Goal: Task Accomplishment & Management: Manage account settings

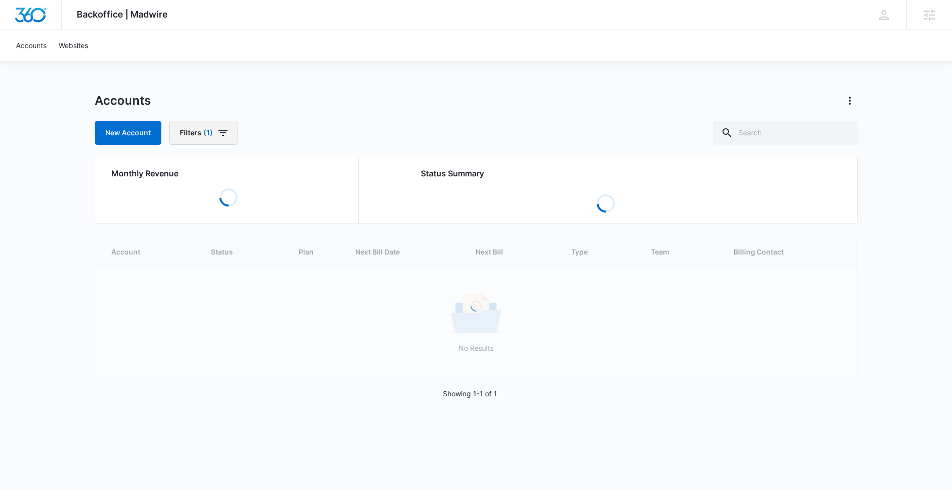
click at [209, 129] on span "(1)" at bounding box center [208, 132] width 10 height 7
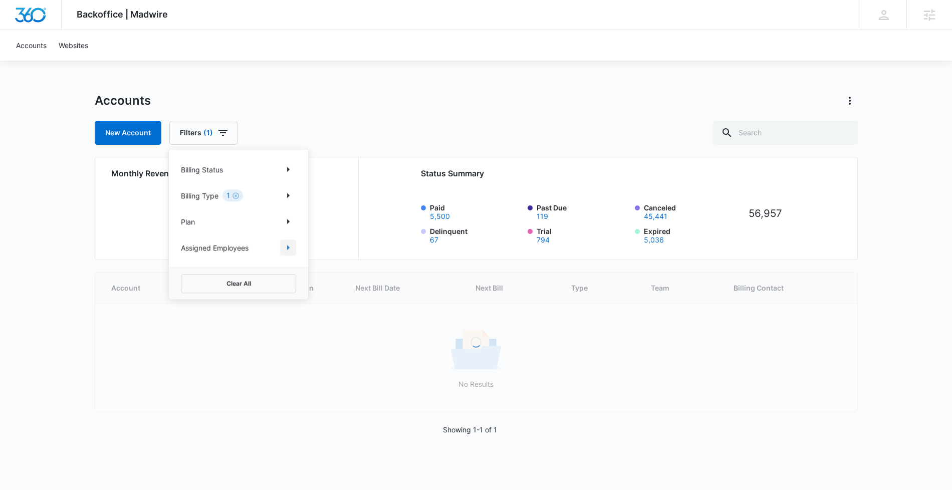
click at [292, 244] on icon "Show Assigned Employees filters" at bounding box center [288, 247] width 12 height 12
click at [240, 198] on body "Backoffice | Madwire Apps Settings PH Patrick Harral patrick.harral@madwire.com…" at bounding box center [476, 229] width 952 height 459
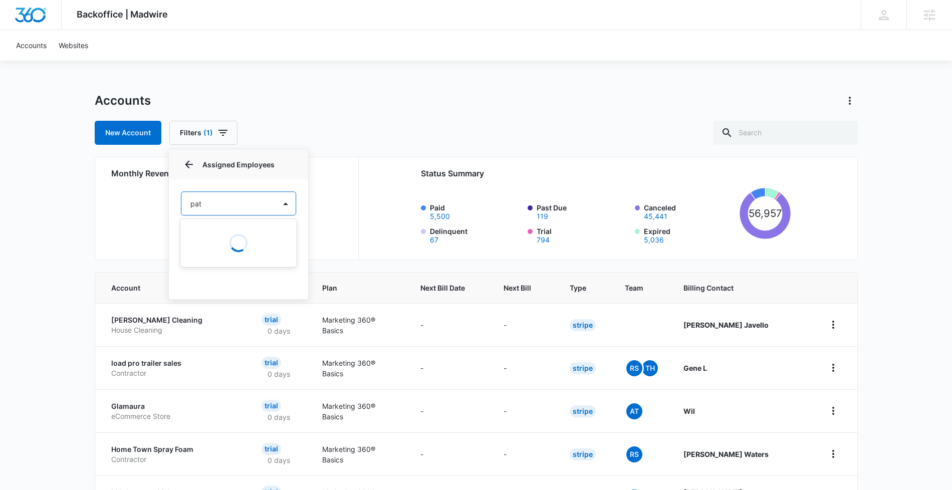
type input "patr"
click at [229, 261] on p "Patrick Harral" at bounding box center [220, 256] width 57 height 11
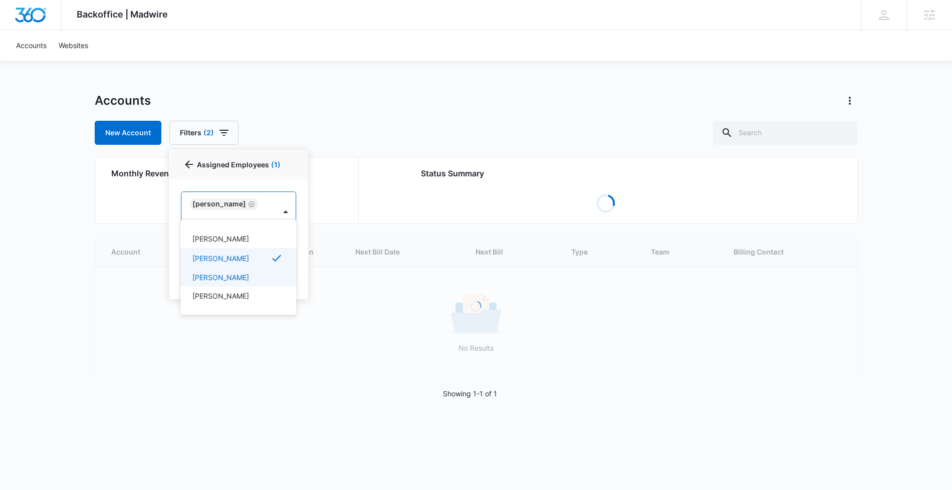
click at [228, 269] on div "Patrick Harral" at bounding box center [238, 277] width 116 height 19
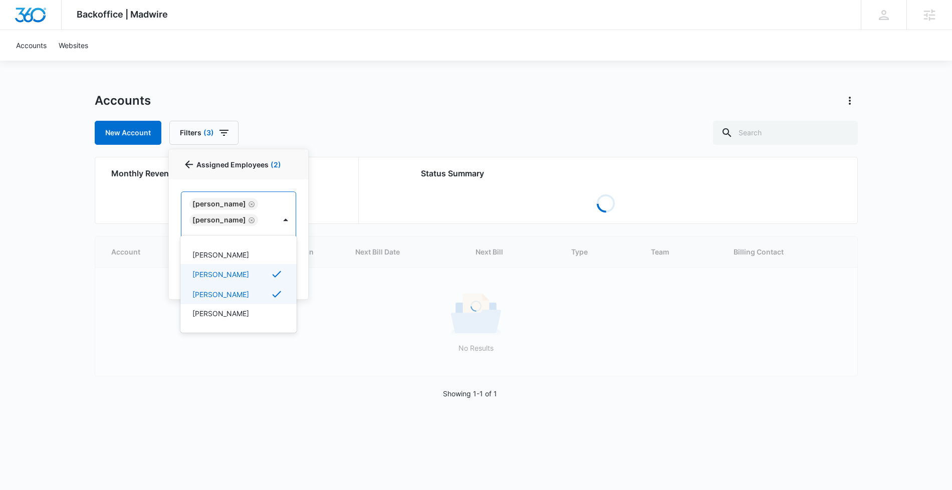
click at [417, 111] on div at bounding box center [476, 245] width 952 height 490
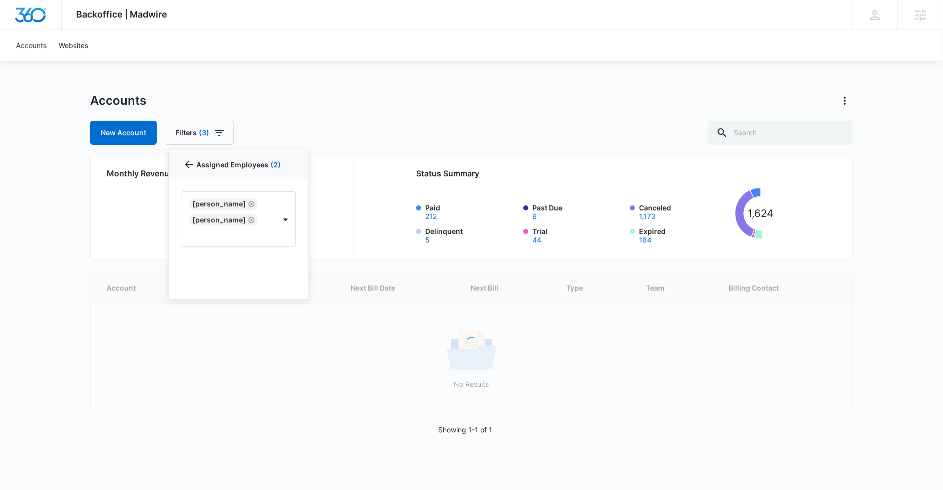
click at [563, 98] on div "Accounts" at bounding box center [471, 101] width 763 height 16
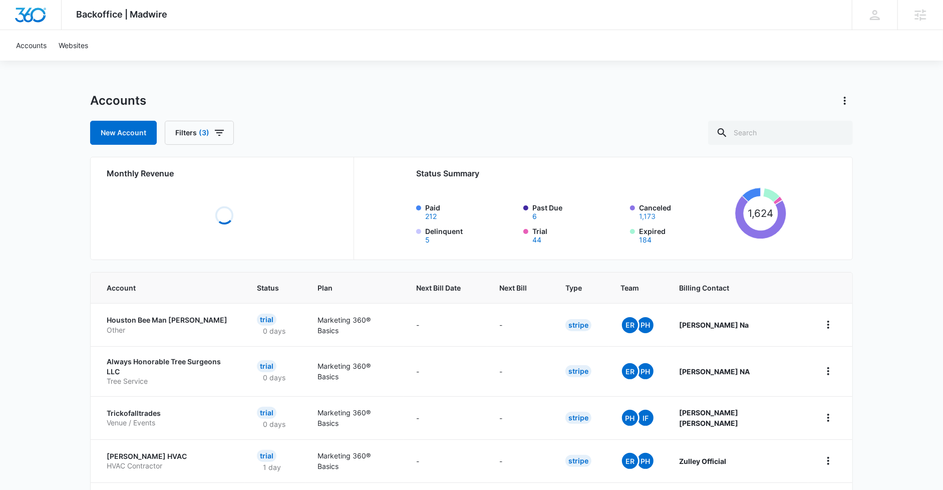
click at [650, 216] on button "1,173" at bounding box center [647, 216] width 17 height 7
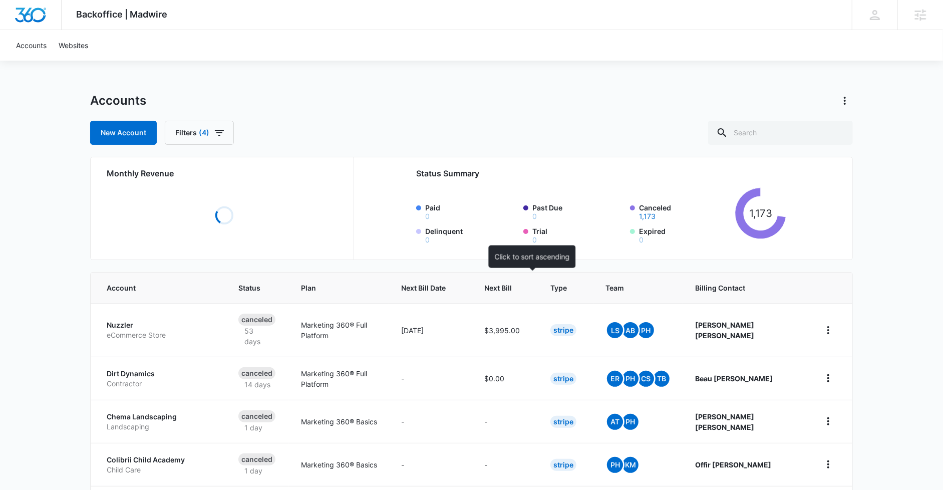
click at [538, 289] on th "Next Bill" at bounding box center [505, 288] width 66 height 31
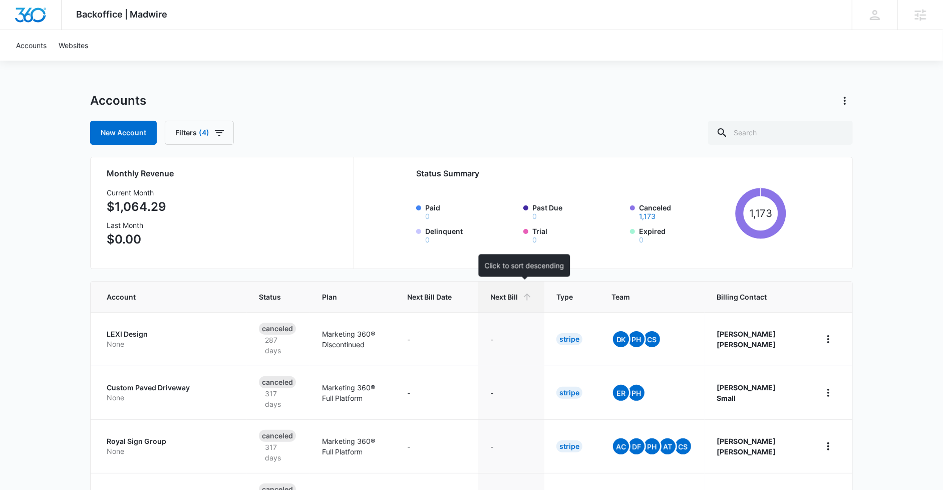
click at [532, 292] on icon at bounding box center [527, 297] width 11 height 11
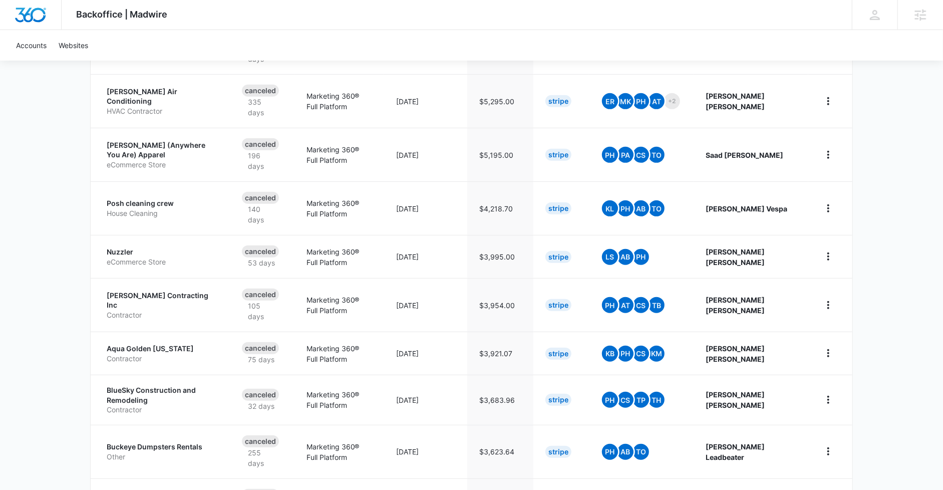
scroll to position [294, 0]
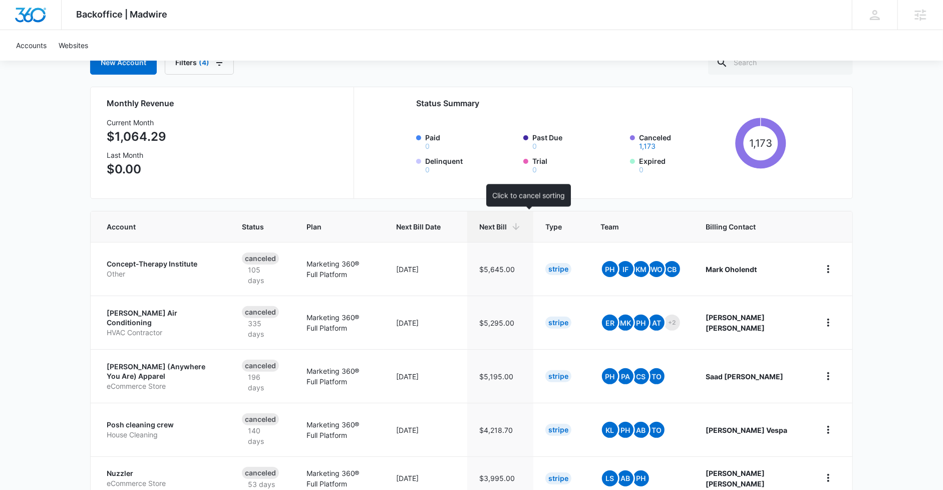
scroll to position [333, 0]
